Goal: Navigation & Orientation: Find specific page/section

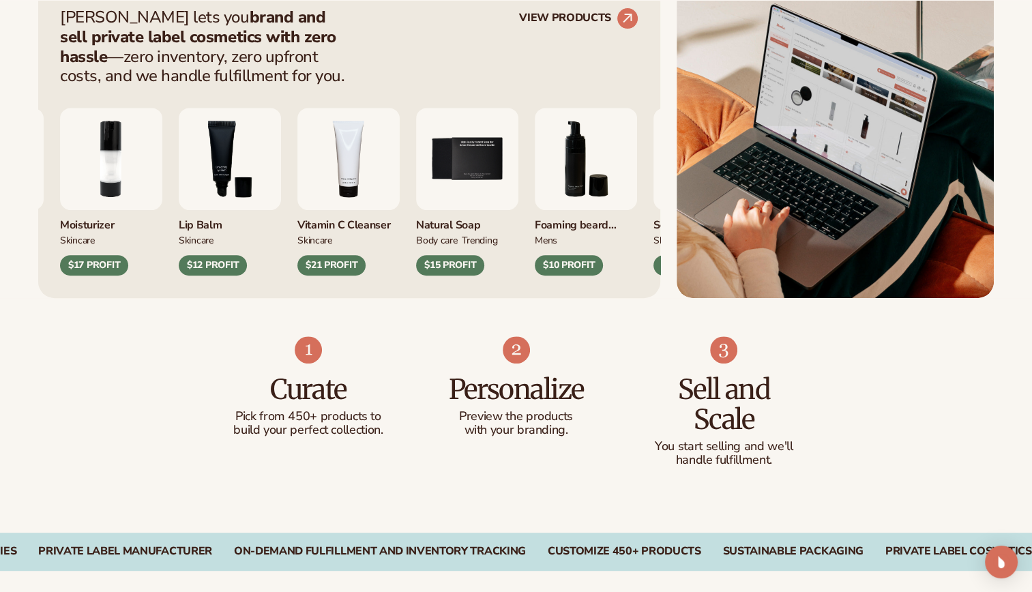
scroll to position [809, 0]
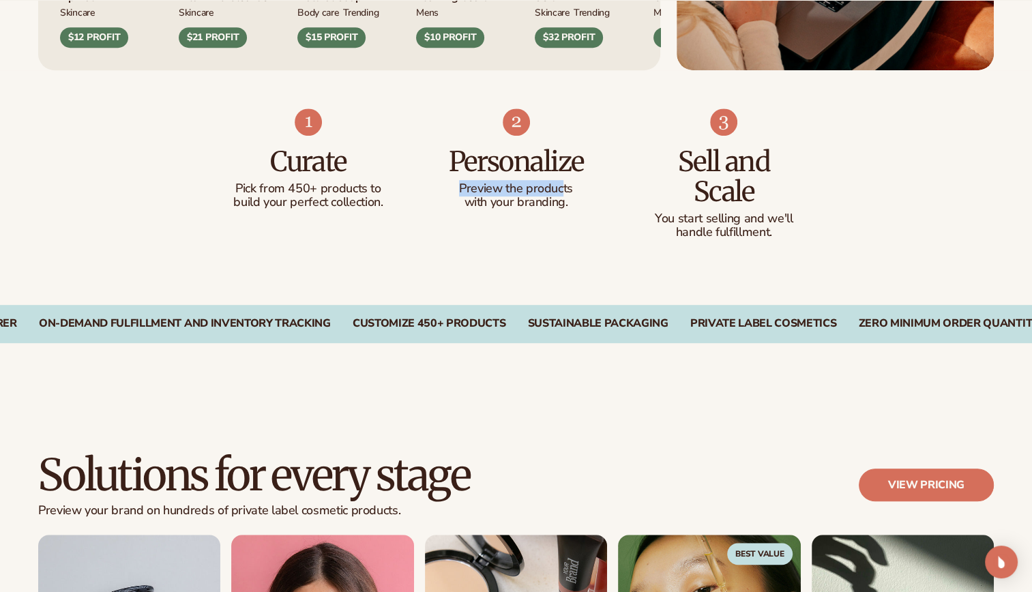
drag, startPoint x: 564, startPoint y: 184, endPoint x: 440, endPoint y: 190, distance: 124.3
click at [440, 190] on p "Preview the products" at bounding box center [516, 189] width 154 height 14
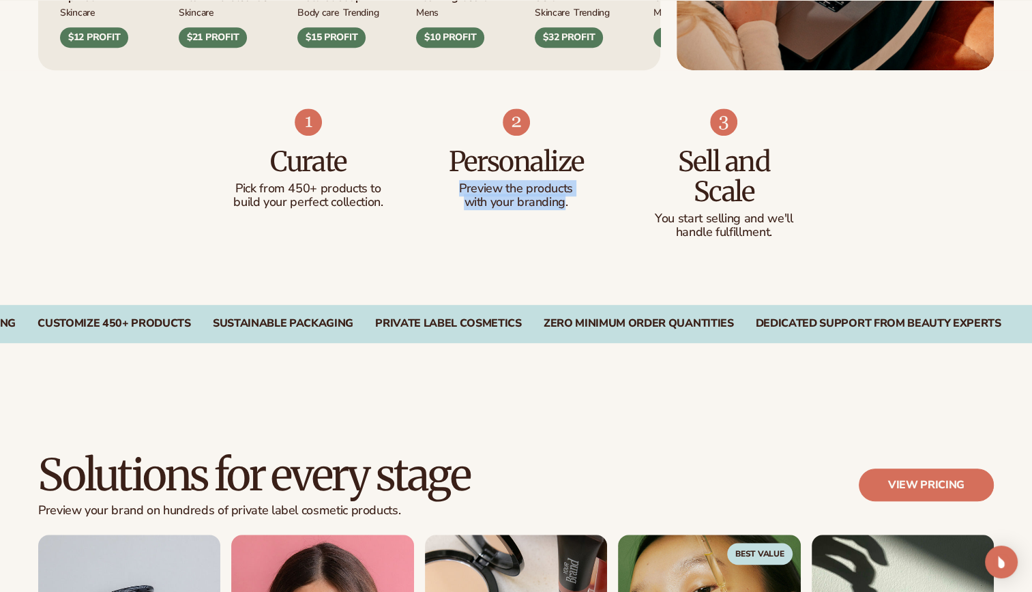
drag, startPoint x: 440, startPoint y: 190, endPoint x: 429, endPoint y: 180, distance: 15.5
click at [429, 180] on ul "Curate Pick from 450+ products to build your perfect collection. Personalize Pr…" at bounding box center [516, 173] width 569 height 131
drag, startPoint x: 429, startPoint y: 180, endPoint x: 609, endPoint y: 228, distance: 186.4
click at [609, 228] on ul "Curate Pick from 450+ products to build your perfect collection. Personalize Pr…" at bounding box center [516, 173] width 569 height 131
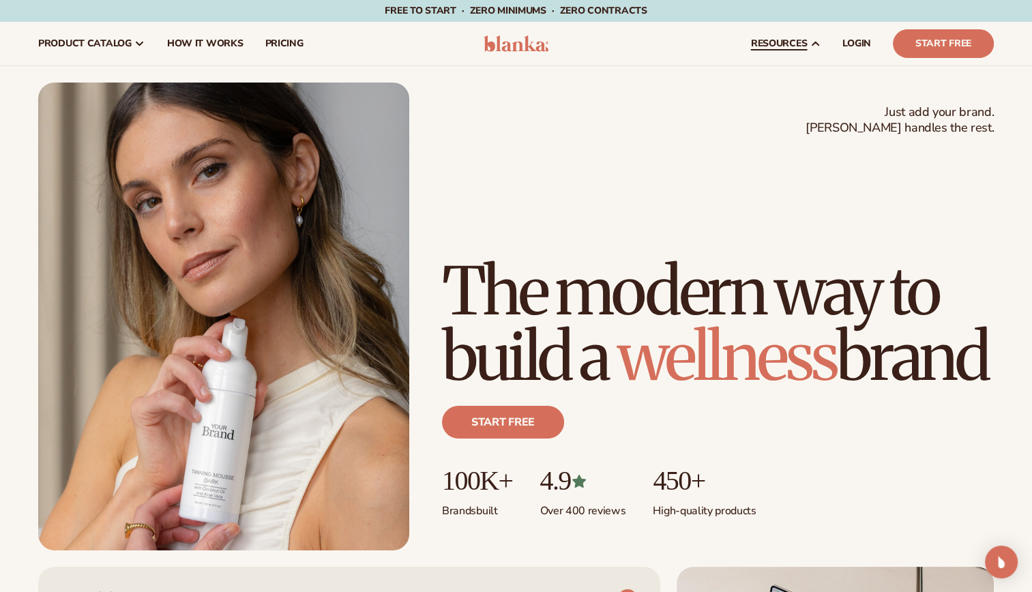
scroll to position [0, 0]
click at [856, 40] on span "LOGIN" at bounding box center [857, 43] width 29 height 11
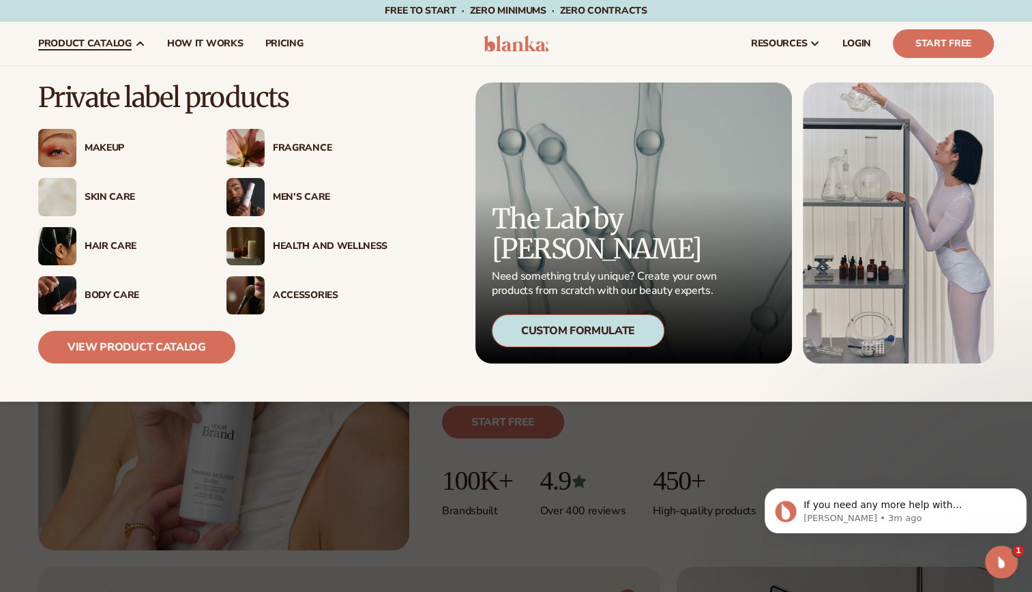
click at [301, 198] on div "Men’s Care" at bounding box center [330, 198] width 115 height 12
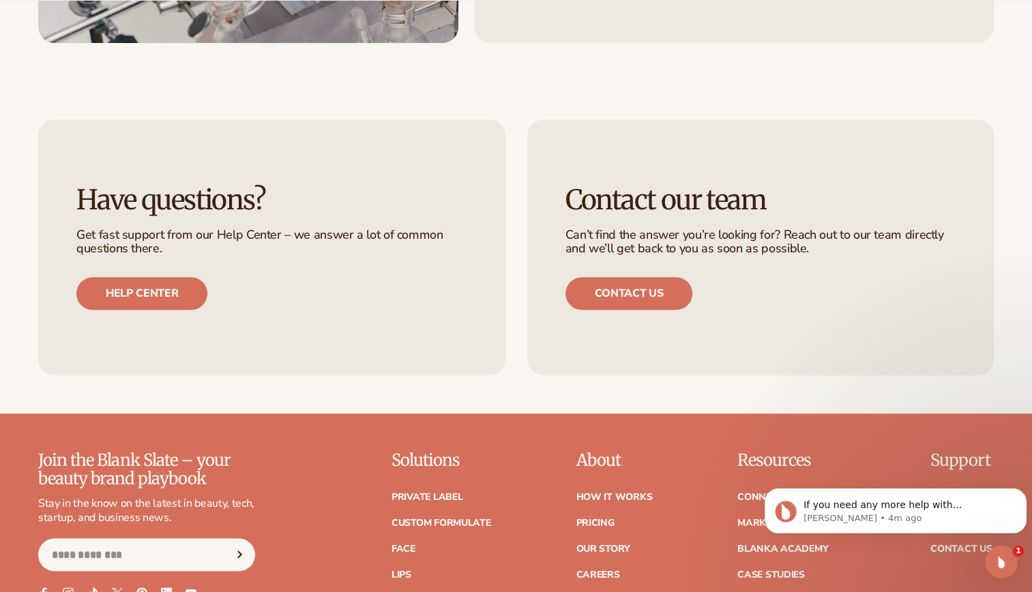
scroll to position [2085, 0]
click at [609, 303] on link "Contact us" at bounding box center [630, 292] width 128 height 33
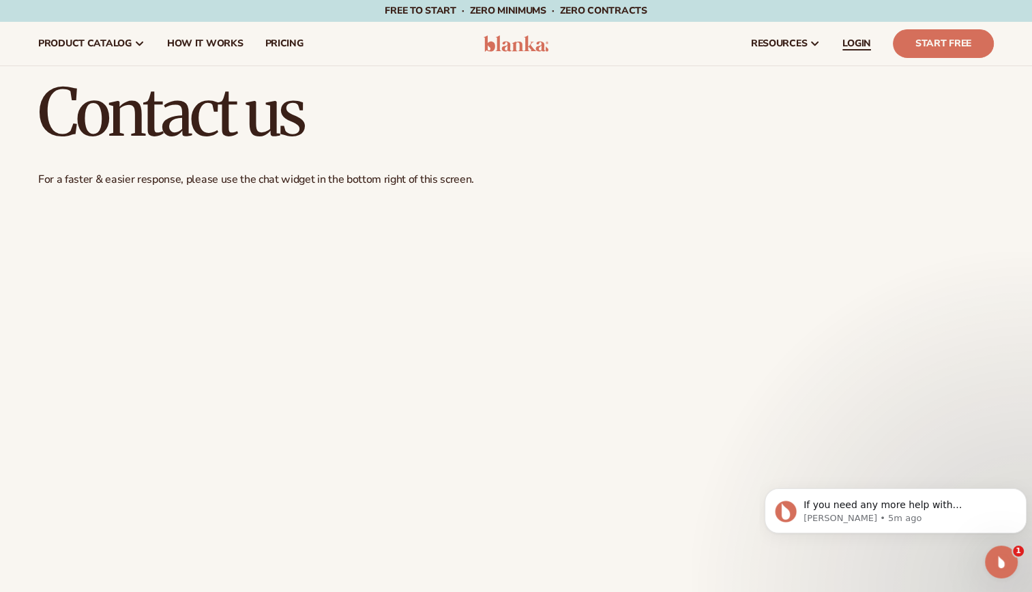
click at [850, 41] on span "LOGIN" at bounding box center [857, 43] width 29 height 11
